Goal: Browse casually: Explore the website without a specific task or goal

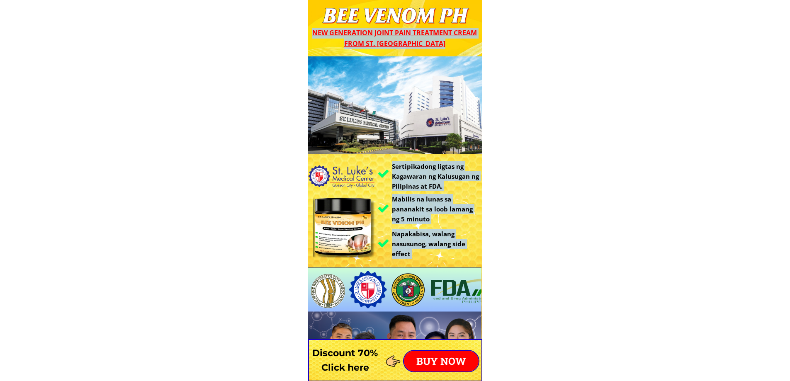
drag, startPoint x: 334, startPoint y: 19, endPoint x: 526, endPoint y: 39, distance: 193.0
click at [388, 37] on span "New generation joint pain treatment cream from St. [GEOGRAPHIC_DATA]" at bounding box center [394, 38] width 165 height 20
drag, startPoint x: 383, startPoint y: 46, endPoint x: 344, endPoint y: 86, distance: 55.5
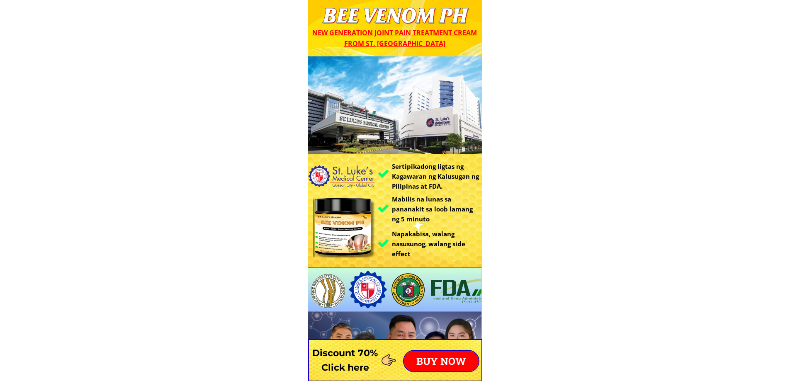
drag, startPoint x: 461, startPoint y: 94, endPoint x: 161, endPoint y: 81, distance: 299.4
drag, startPoint x: 357, startPoint y: 236, endPoint x: 235, endPoint y: 225, distance: 122.1
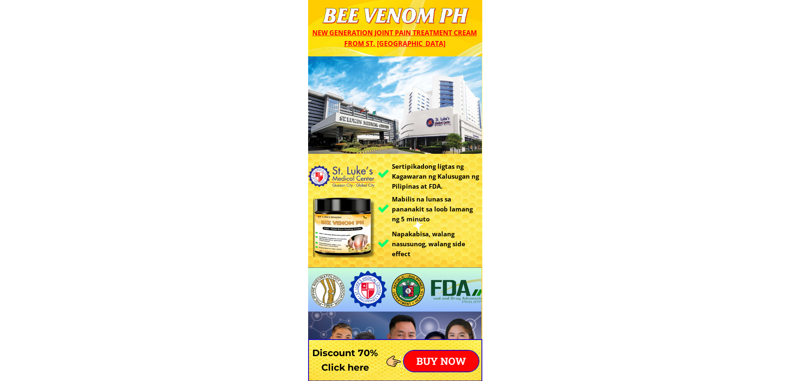
drag, startPoint x: 419, startPoint y: 19, endPoint x: 469, endPoint y: 23, distance: 49.6
drag, startPoint x: 365, startPoint y: 29, endPoint x: 429, endPoint y: 66, distance: 73.6
click at [448, 92] on div at bounding box center [394, 104] width 173 height 97
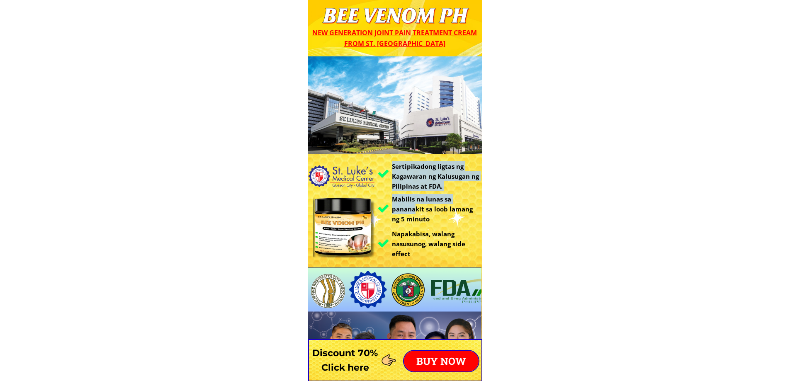
drag, startPoint x: 415, startPoint y: 208, endPoint x: 422, endPoint y: 260, distance: 52.2
click at [422, 260] on div "Sertipikadong ligtas ng Kagawaran ng Kalusugan ng Pilipinas at FDA. Mabilis na …" at bounding box center [395, 244] width 174 height 376
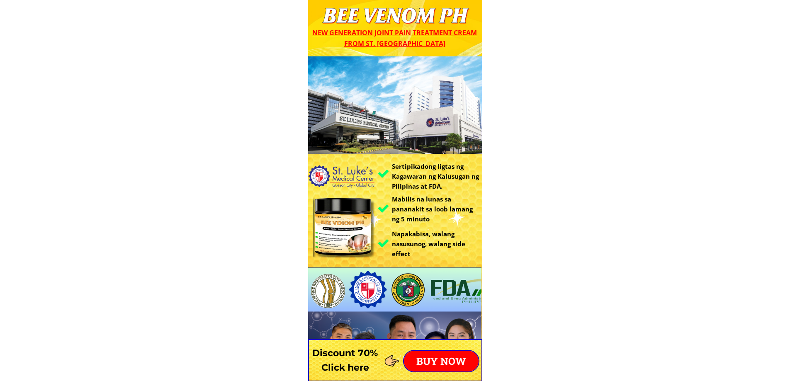
drag, startPoint x: 408, startPoint y: 228, endPoint x: 383, endPoint y: 229, distance: 24.9
click at [407, 228] on div at bounding box center [438, 235] width 83 height 83
drag, startPoint x: 317, startPoint y: 231, endPoint x: 505, endPoint y: 241, distance: 188.2
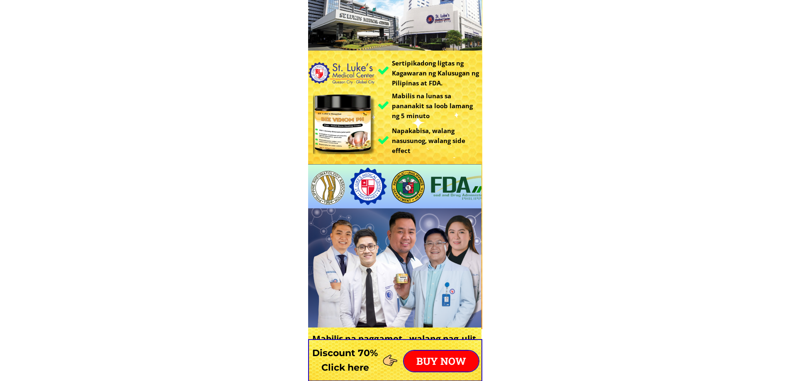
scroll to position [124, 0]
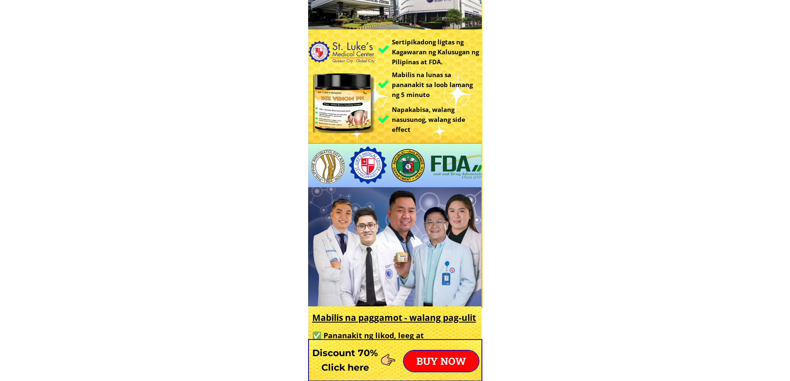
drag, startPoint x: 418, startPoint y: 205, endPoint x: 187, endPoint y: 190, distance: 231.6
click at [420, 222] on div at bounding box center [394, 225] width 174 height 165
drag, startPoint x: 420, startPoint y: 222, endPoint x: 124, endPoint y: 194, distance: 297.6
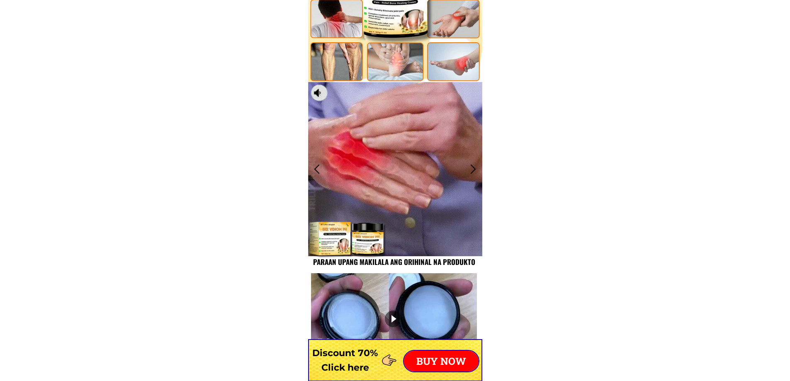
scroll to position [664, 0]
